Goal: Book appointment/travel/reservation

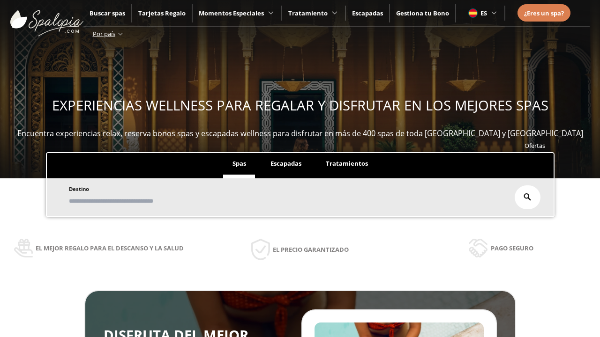
click at [285, 164] on span "Escapadas" at bounding box center [285, 163] width 31 height 8
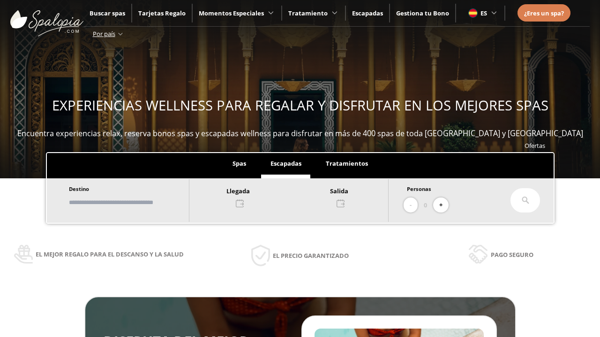
click at [133, 202] on input "text" at bounding box center [124, 202] width 117 height 16
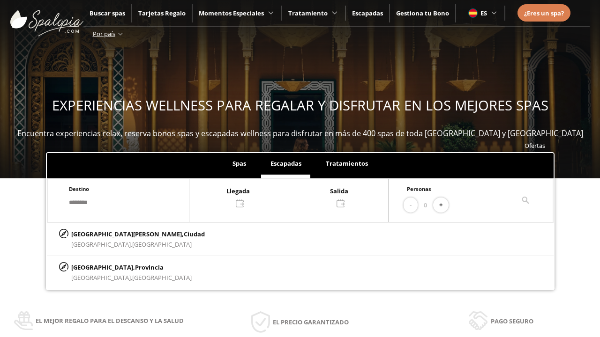
click at [299, 196] on div at bounding box center [288, 197] width 199 height 22
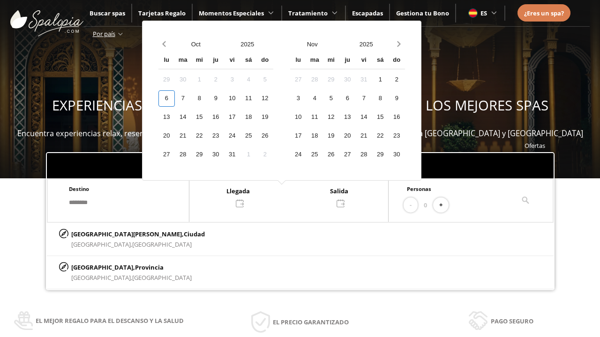
click at [208, 98] on div "8" at bounding box center [199, 98] width 16 height 16
click at [224, 98] on div "9" at bounding box center [216, 98] width 16 height 16
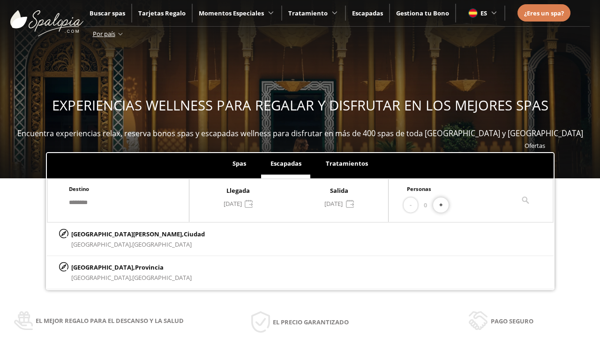
click at [444, 205] on button "+" at bounding box center [440, 205] width 15 height 15
click at [118, 234] on p "[GEOGRAPHIC_DATA][PERSON_NAME], [GEOGRAPHIC_DATA]" at bounding box center [138, 234] width 134 height 10
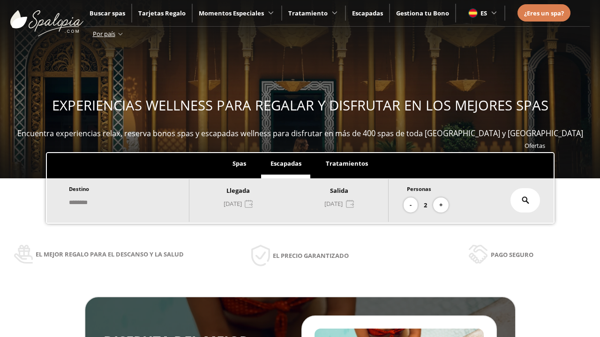
type input "**********"
click at [525, 201] on icon at bounding box center [525, 200] width 7 height 7
